Goal: Check status: Check status

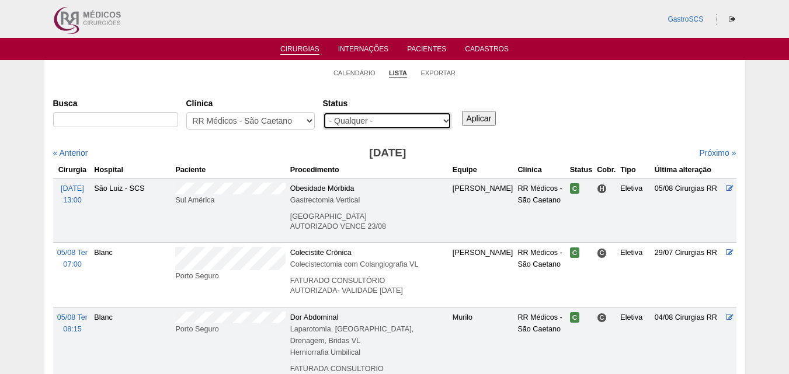
click at [364, 119] on select "- Qualquer - Reservada Confirmada Suspensa Cancelada" at bounding box center [387, 121] width 128 height 18
select select "conf"
click at [323, 112] on select "- Qualquer - Reservada Confirmada Suspensa Cancelada" at bounding box center [387, 121] width 128 height 18
click at [472, 122] on input "Aplicar" at bounding box center [479, 118] width 34 height 15
click at [76, 152] on link "« Anterior" at bounding box center [70, 152] width 35 height 9
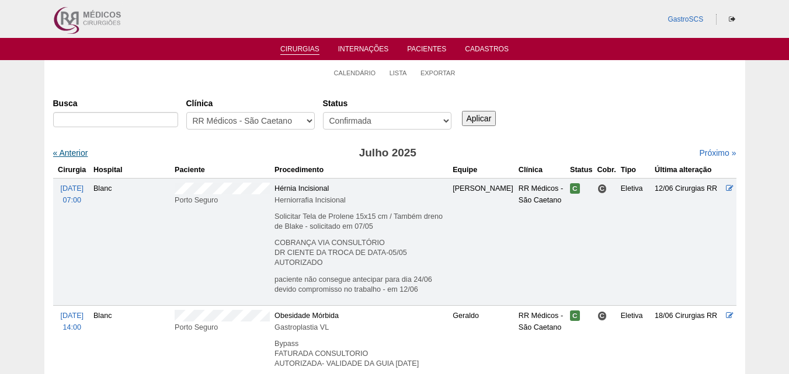
click at [65, 152] on link "« Anterior" at bounding box center [70, 152] width 35 height 9
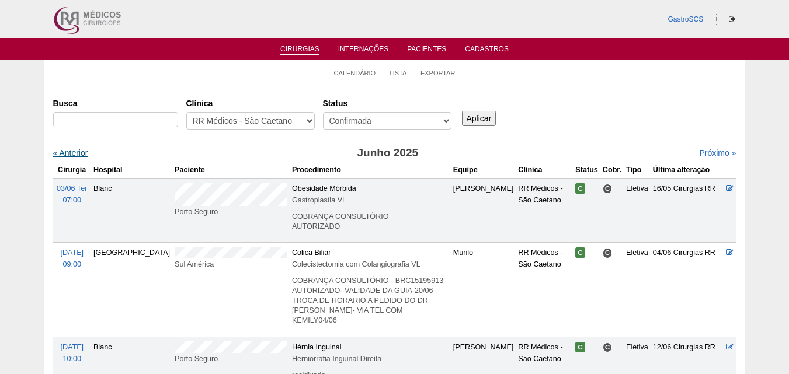
click at [75, 149] on link "« Anterior" at bounding box center [70, 152] width 35 height 9
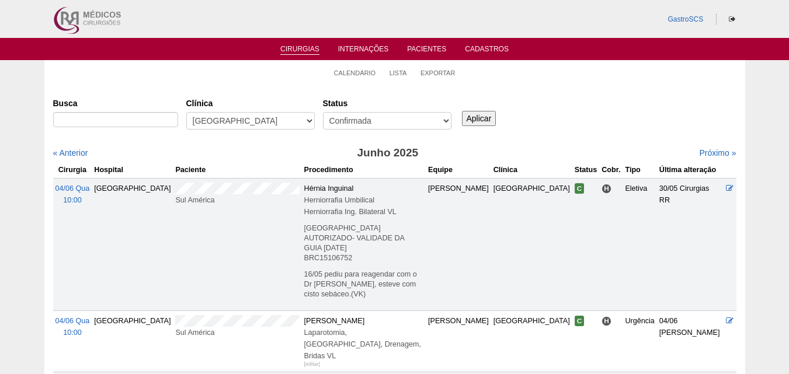
scroll to position [30, 0]
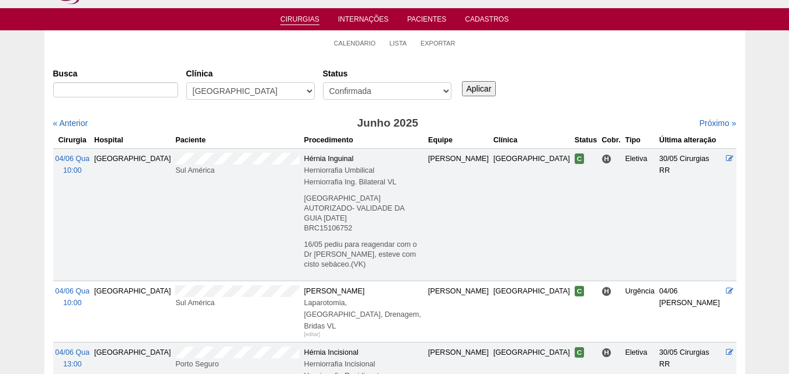
click at [241, 91] on select "- Qualquer - 6R Alphaville Assunção Bartira Brasil Christovão da Gama Cruz Azul…" at bounding box center [250, 91] width 128 height 18
drag, startPoint x: 462, startPoint y: 123, endPoint x: 457, endPoint y: 120, distance: 6.3
click at [462, 123] on h3 "Junho 2025" at bounding box center [387, 123] width 341 height 17
click at [399, 42] on link "Lista" at bounding box center [398, 43] width 18 height 9
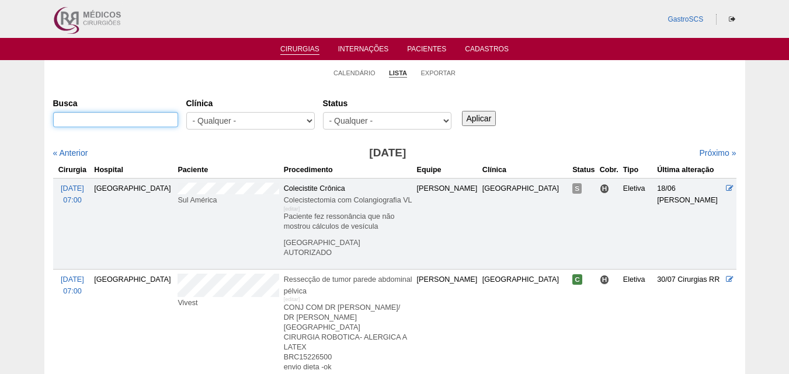
click at [123, 115] on input "Busca" at bounding box center [115, 119] width 125 height 15
click at [57, 120] on input "mayara moura da silva"" at bounding box center [115, 119] width 125 height 15
type input ""mayara moura da silva""
click at [462, 111] on input "Aplicar" at bounding box center [479, 118] width 34 height 15
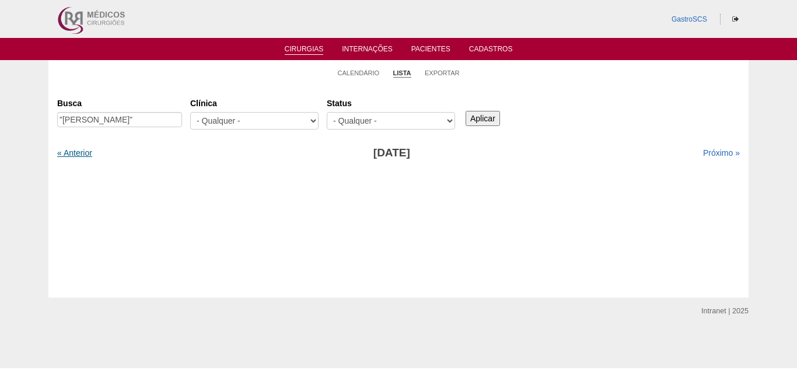
click at [72, 152] on link "« Anterior" at bounding box center [74, 152] width 35 height 9
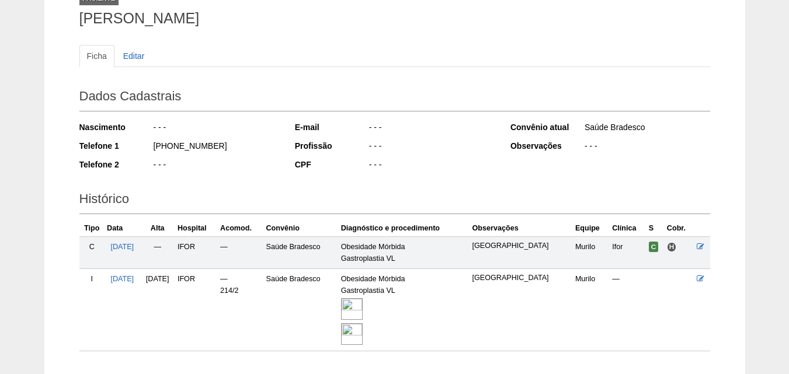
scroll to position [166, 0]
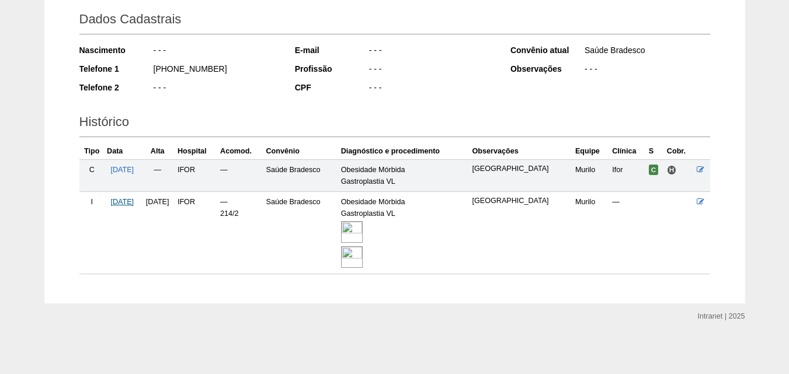
click at [120, 203] on span "[DATE]" at bounding box center [121, 202] width 23 height 8
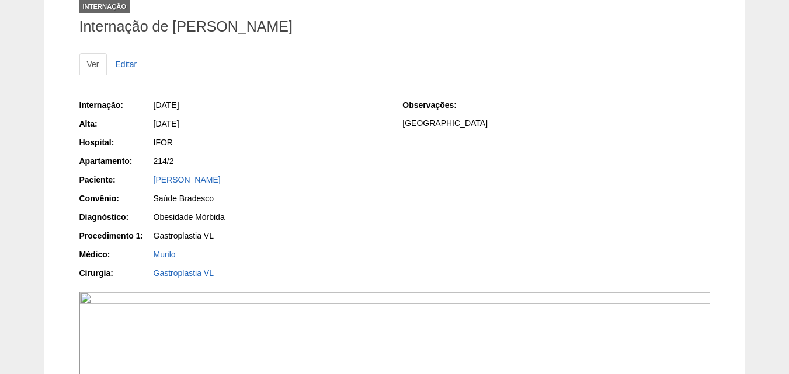
scroll to position [117, 0]
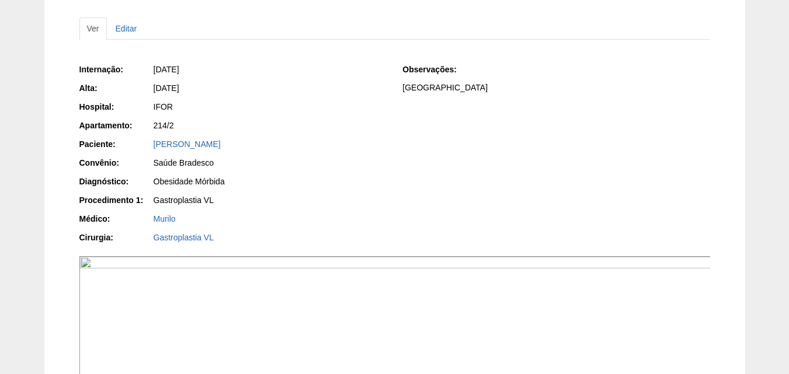
drag, startPoint x: 65, startPoint y: 48, endPoint x: 242, endPoint y: 205, distance: 236.9
click at [301, 183] on div "Obesidade Mórbida" at bounding box center [270, 182] width 233 height 12
click at [296, 138] on div "[PERSON_NAME]" at bounding box center [270, 144] width 233 height 12
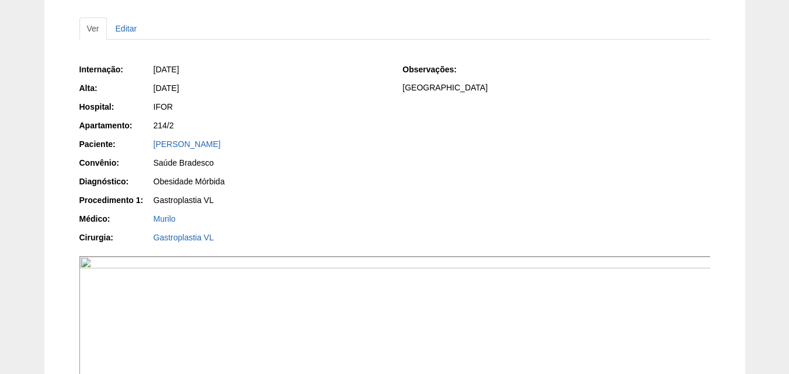
click at [264, 173] on div "Internação: [DATE] [GEOGRAPHIC_DATA]: [DATE] Hospital: IFOR Apartamento: 214/2 …" at bounding box center [232, 155] width 307 height 191
